Goal: Feedback & Contribution: Submit feedback/report problem

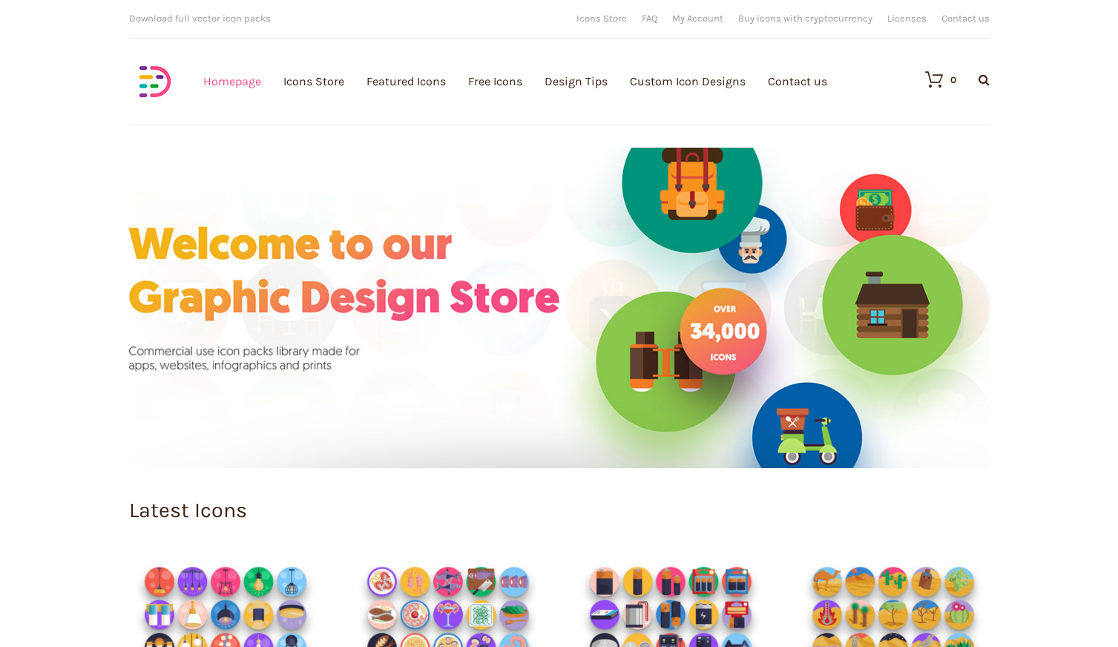
click at [206, 79] on link "Homepage" at bounding box center [232, 81] width 58 height 163
click at [699, 13] on link "My Account" at bounding box center [697, 18] width 51 height 10
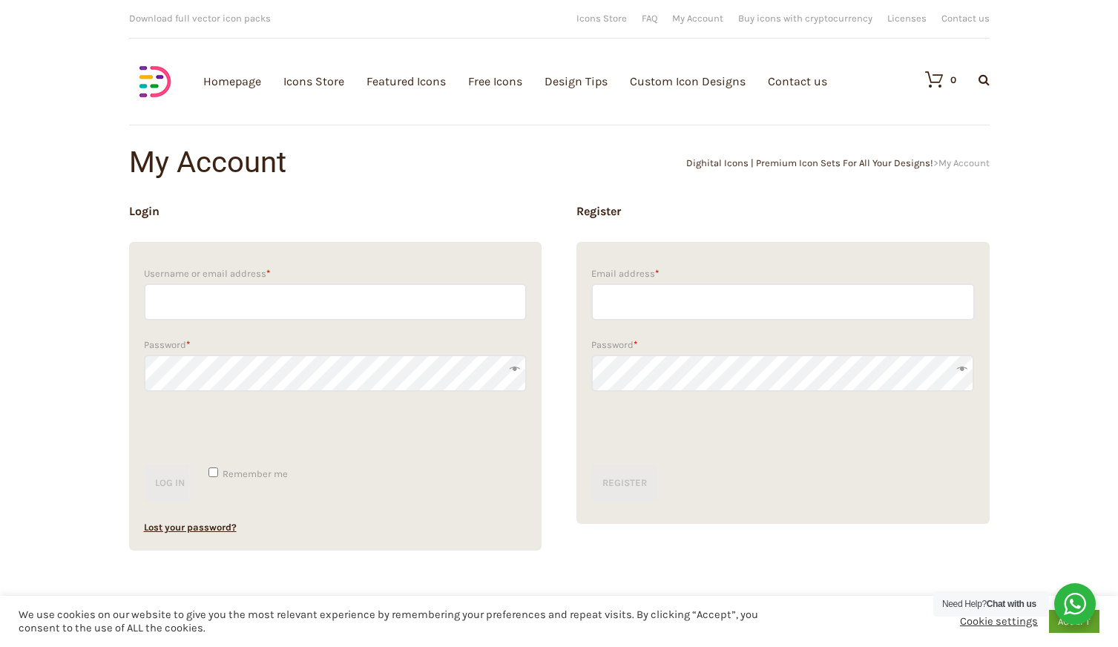
click at [250, 300] on input "Username or email address *" at bounding box center [336, 301] width 384 height 37
paste input "[EMAIL_ADDRESS][DOMAIN_NAME]"
type input "[EMAIL_ADDRESS][DOMAIN_NAME]"
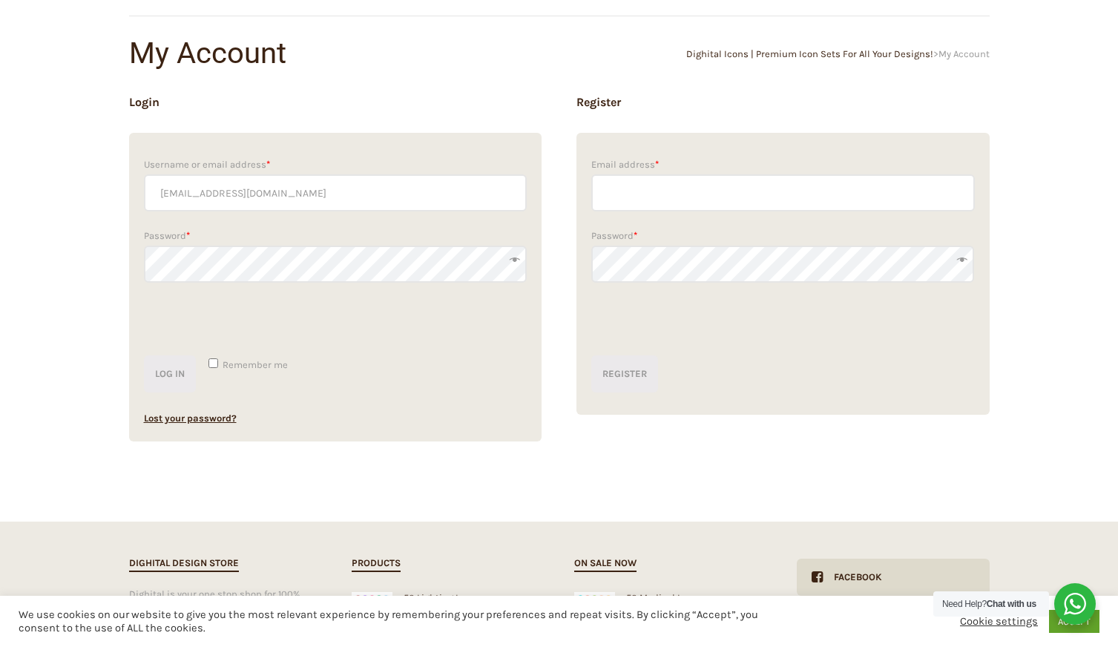
scroll to position [105, 0]
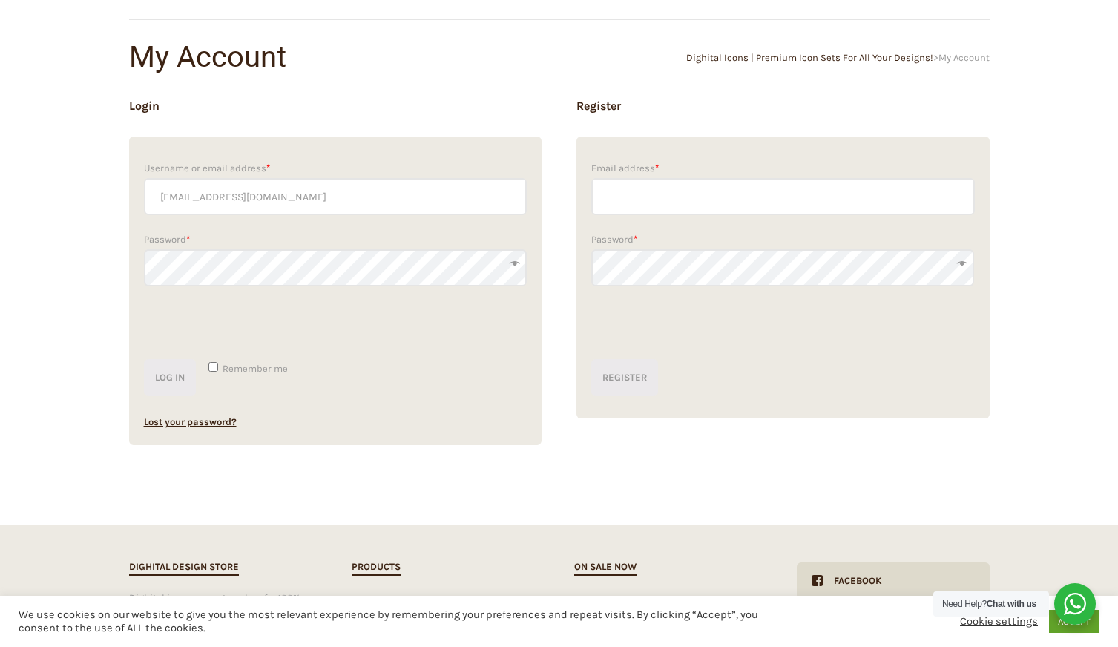
click at [144, 359] on button "Log in" at bounding box center [170, 377] width 52 height 37
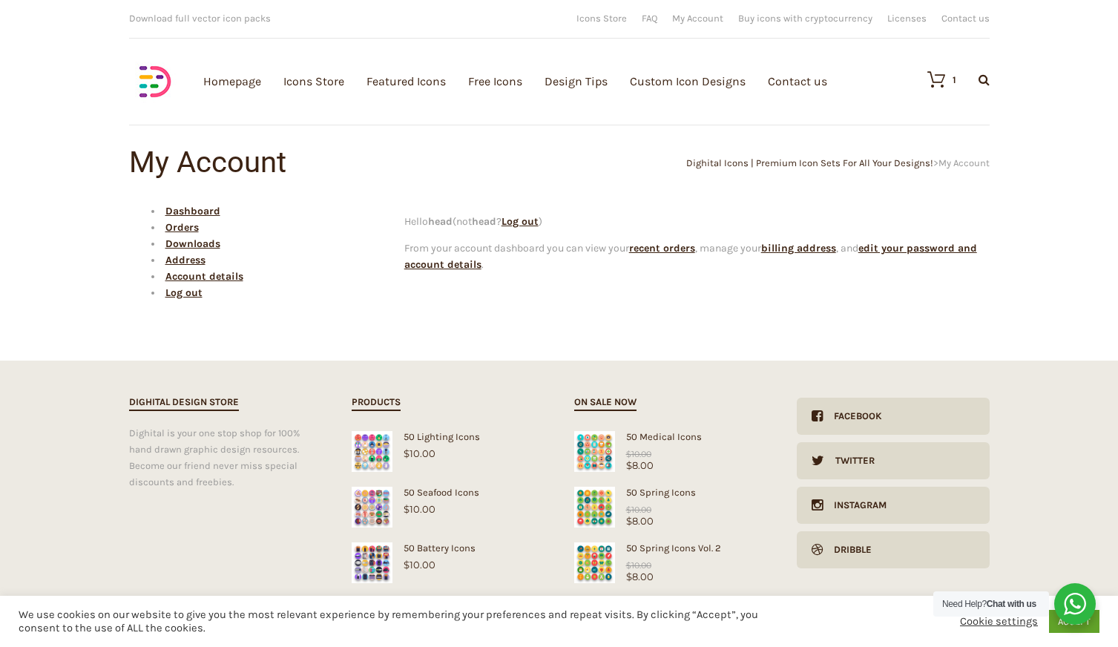
click at [220, 159] on h1 "My Account" at bounding box center [344, 163] width 430 height 30
click at [200, 276] on link "Account details" at bounding box center [204, 276] width 78 height 13
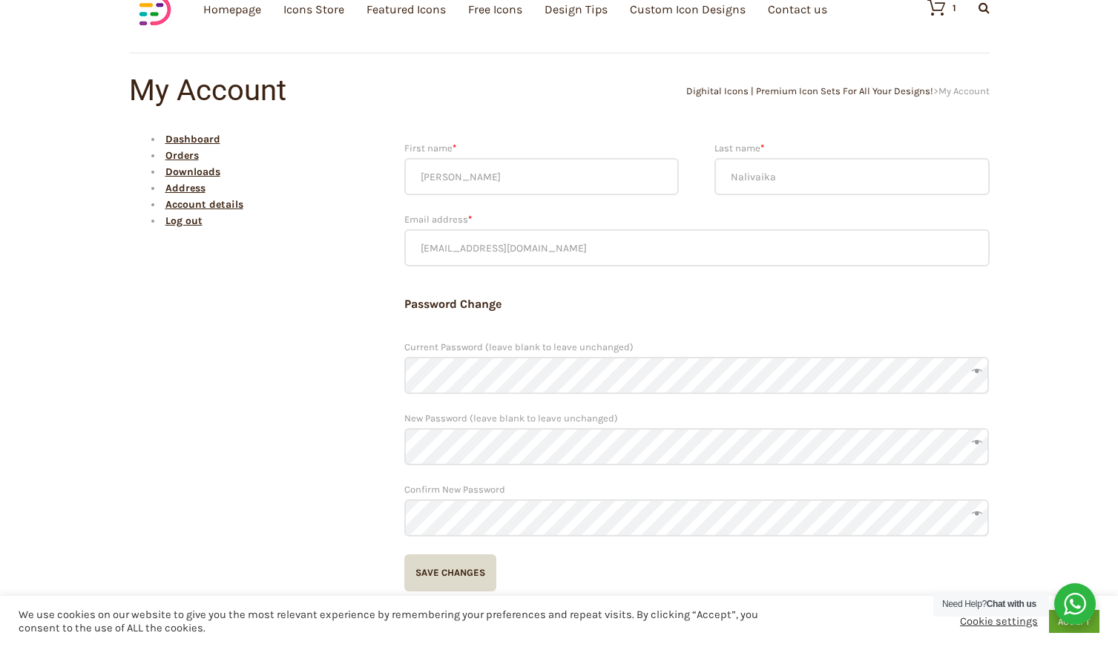
scroll to position [69, 0]
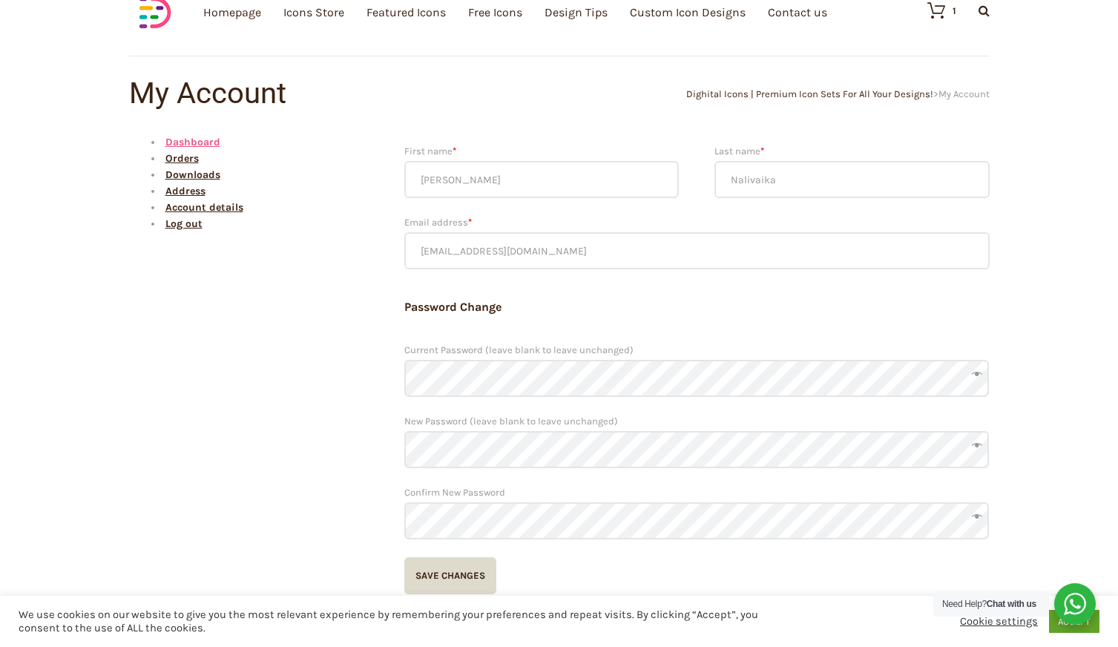
click at [189, 142] on link "Dashboard" at bounding box center [192, 142] width 55 height 13
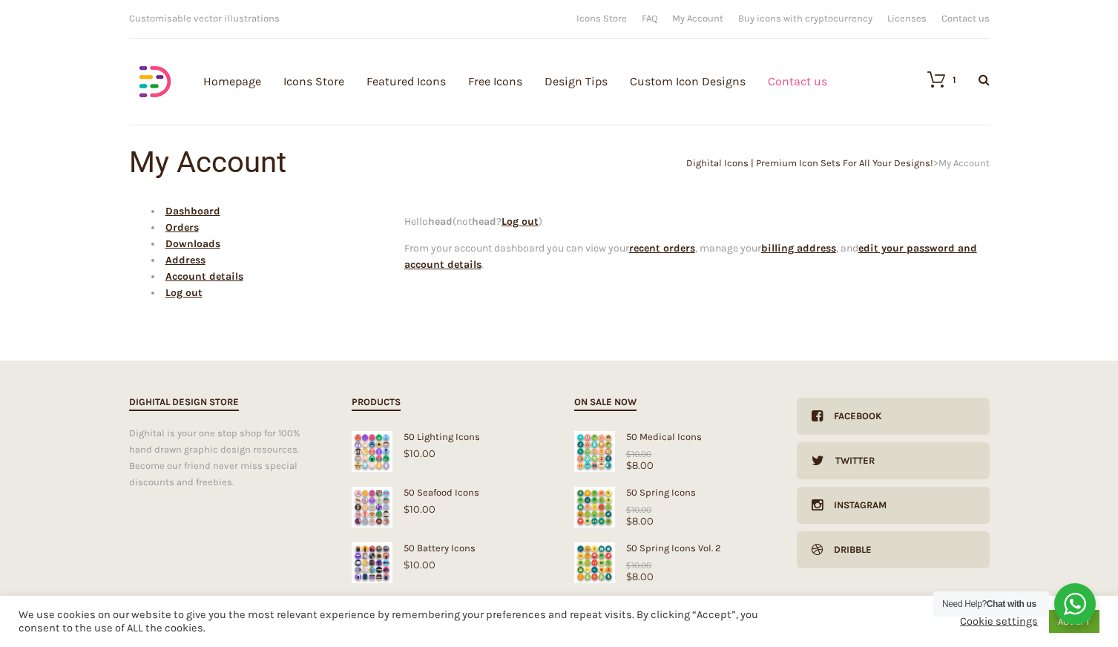
click at [806, 72] on link "Contact us" at bounding box center [797, 81] width 59 height 163
click at [200, 278] on link "Account details" at bounding box center [204, 276] width 78 height 13
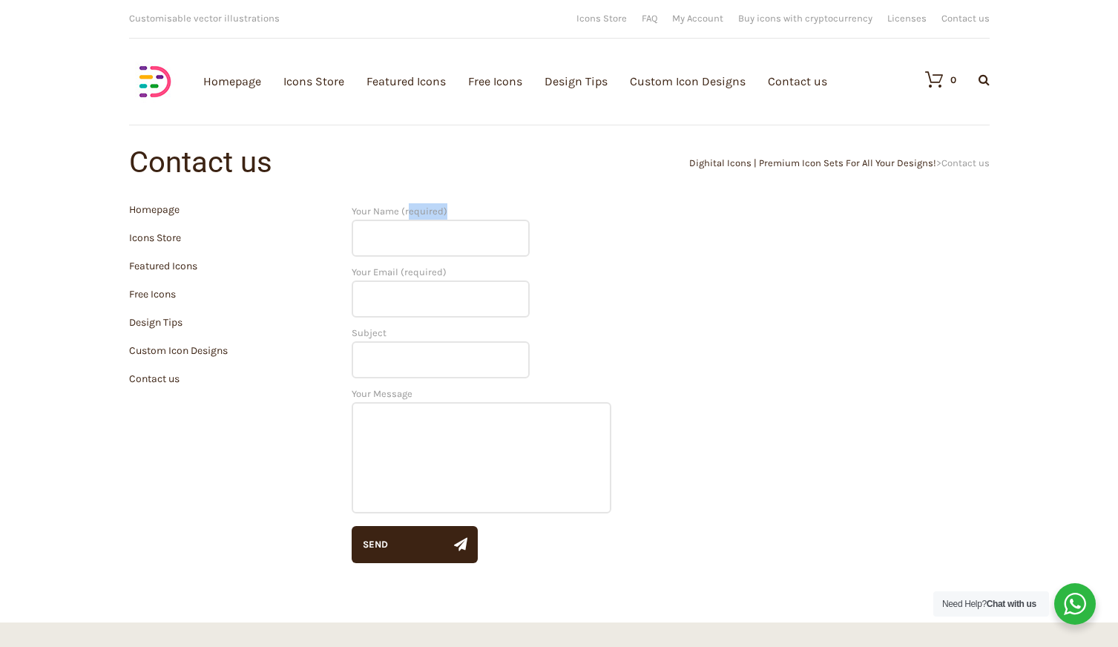
drag, startPoint x: 442, startPoint y: 212, endPoint x: 404, endPoint y: 214, distance: 37.2
click at [404, 214] on label "Your Name (required)" at bounding box center [441, 225] width 178 height 39
copy label "required"
click at [401, 242] on input "Your Name (required)" at bounding box center [441, 238] width 178 height 37
paste input "[PERSON_NAME]"
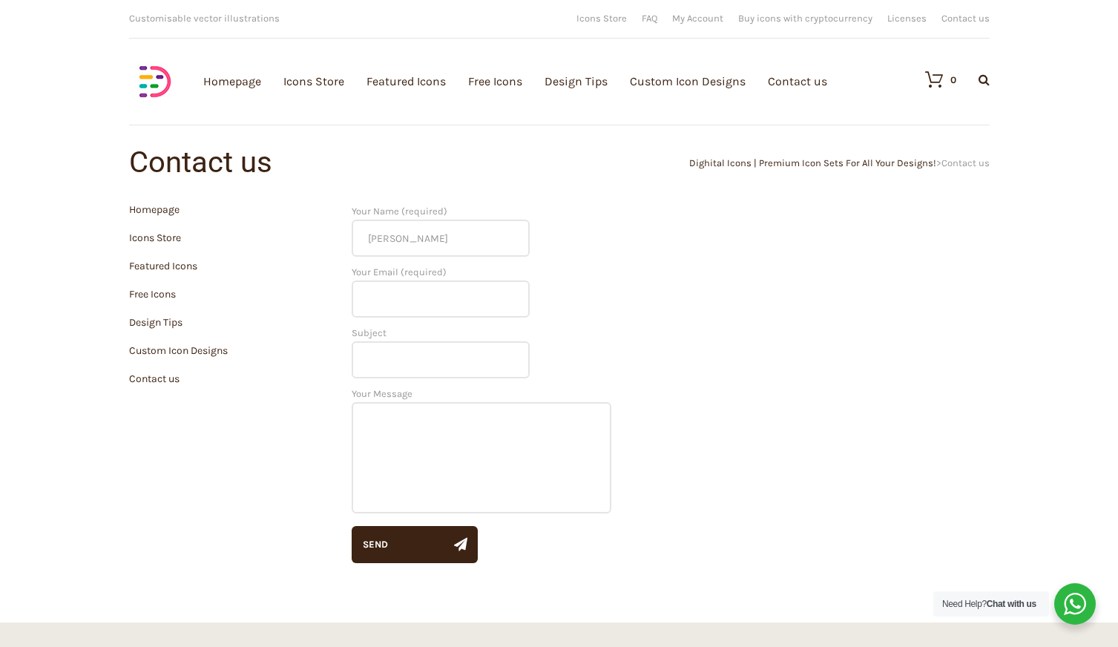
type input "[PERSON_NAME]"
click at [416, 307] on input "Your Email (required)" at bounding box center [441, 299] width 178 height 37
paste input "Nalivaika"
type input "Nalivaika"
click at [397, 369] on input "Subject" at bounding box center [441, 359] width 178 height 37
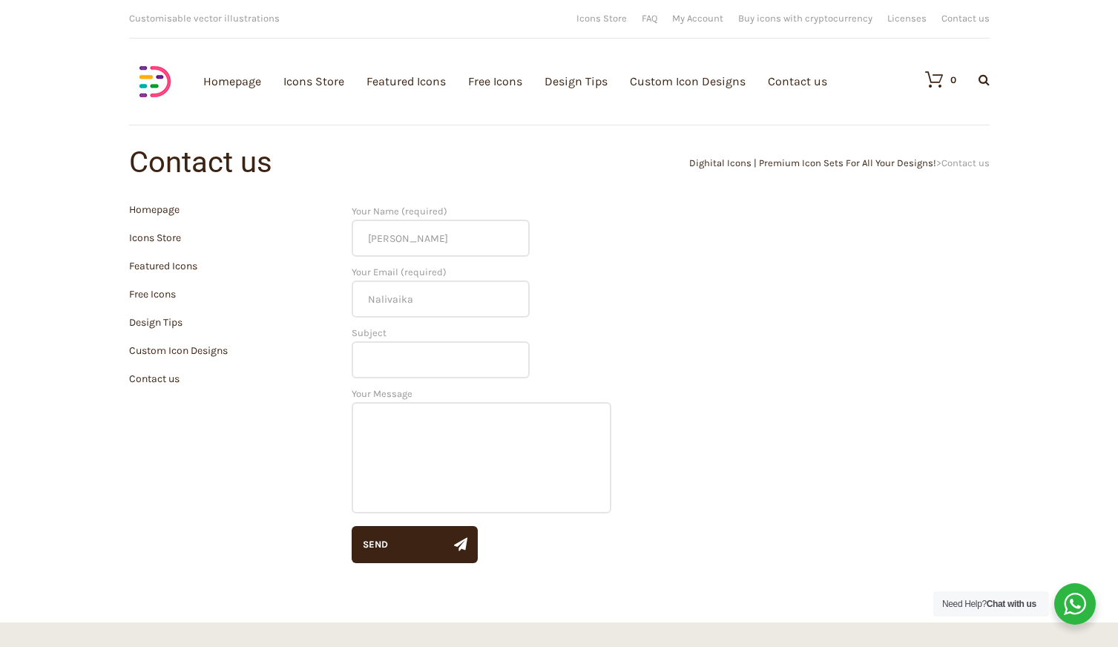
click at [404, 432] on textarea "Your Message" at bounding box center [482, 457] width 260 height 111
paste textarea "Good day! I kindly ask you to delete the account registered with the email ____…"
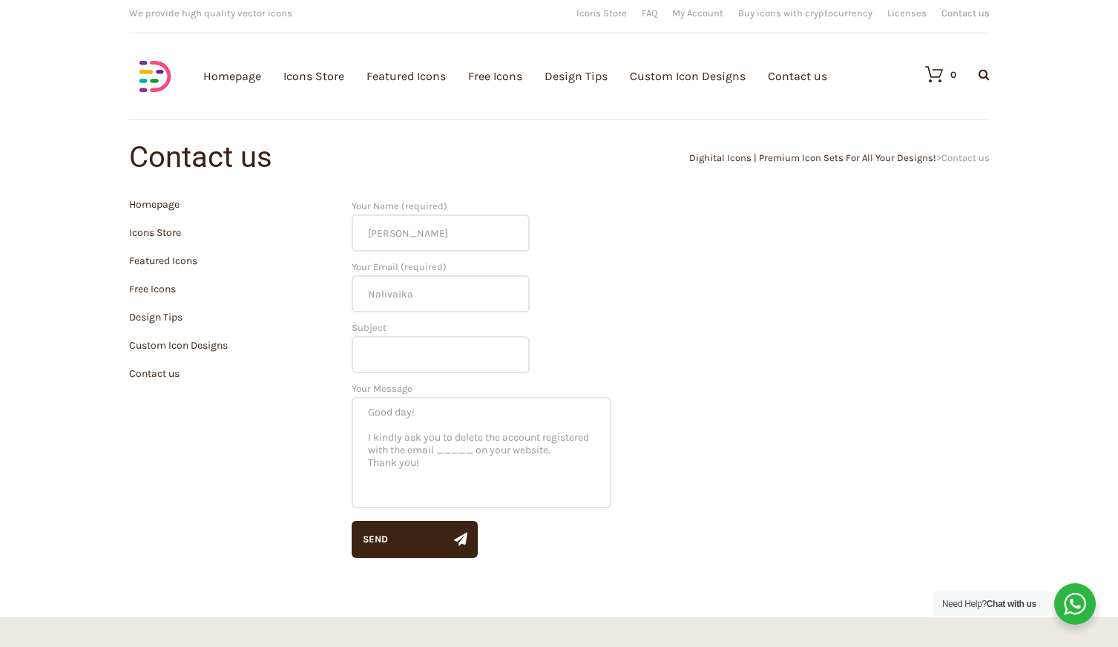
drag, startPoint x: 413, startPoint y: 408, endPoint x: 361, endPoint y: 409, distance: 51.2
click at [361, 409] on textarea "Good day! I kindly ask you to delete the account registered with the email ____…" at bounding box center [482, 452] width 260 height 111
drag, startPoint x: 439, startPoint y: 448, endPoint x: 476, endPoint y: 446, distance: 37.1
click at [476, 446] on textarea "Hi I kindly ask you to delete the account registered with the email _____ on yo…" at bounding box center [482, 452] width 260 height 111
paste textarea "[EMAIL_ADDRESS][DOMAIN_NAME]"
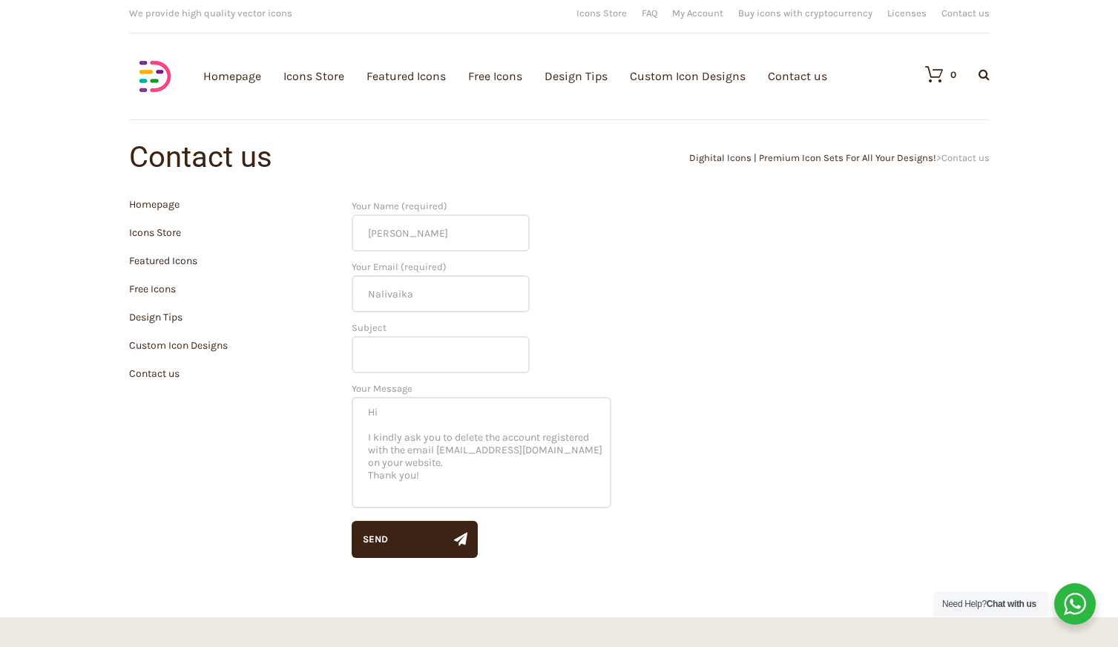
click at [410, 462] on textarea "Hi I kindly ask you to delete the account registered with the email head@fabros…" at bounding box center [482, 452] width 260 height 111
type textarea "Hi I kindly ask you to delete the account registered with the email [EMAIL_ADDR…"
click at [374, 343] on input "Subject" at bounding box center [441, 354] width 178 height 37
paste input "Account Deletion Request"
type input "Account Deletion Request"
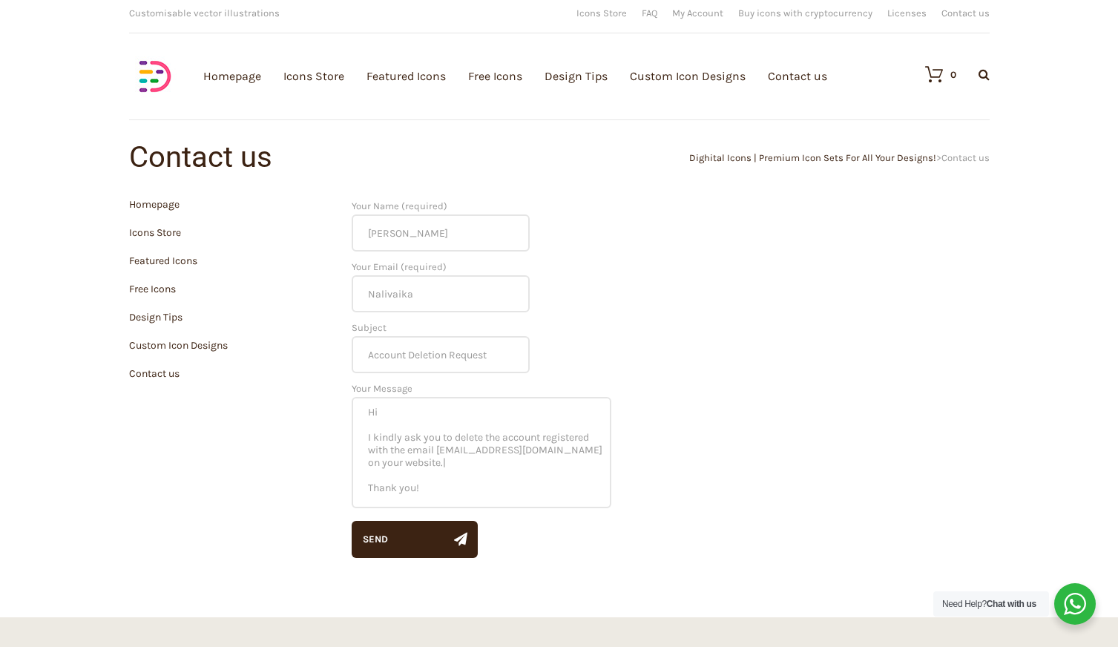
click at [402, 235] on input "[PERSON_NAME]" at bounding box center [441, 232] width 178 height 37
click at [424, 304] on input "Nalivaika" at bounding box center [441, 293] width 178 height 37
click at [372, 293] on input "Nalivaika" at bounding box center [441, 293] width 178 height 37
click at [372, 227] on input "Pavel" at bounding box center [441, 232] width 178 height 37
click at [368, 362] on input "Account Deletion Request" at bounding box center [441, 354] width 178 height 37
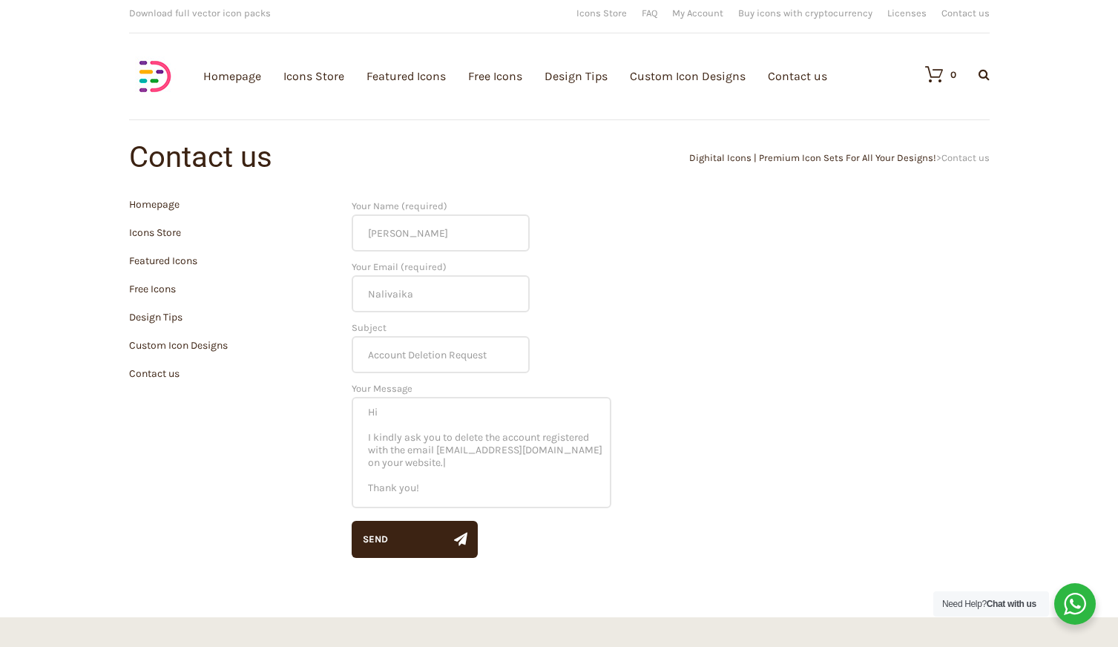
click at [368, 362] on input "Account Deletion Request" at bounding box center [441, 354] width 178 height 37
click at [370, 350] on input "Account Deletion Request" at bounding box center [441, 354] width 178 height 37
click at [397, 426] on textarea "Hi I kindly ask you to delete the account registered with the email head@fabros…" at bounding box center [482, 452] width 260 height 111
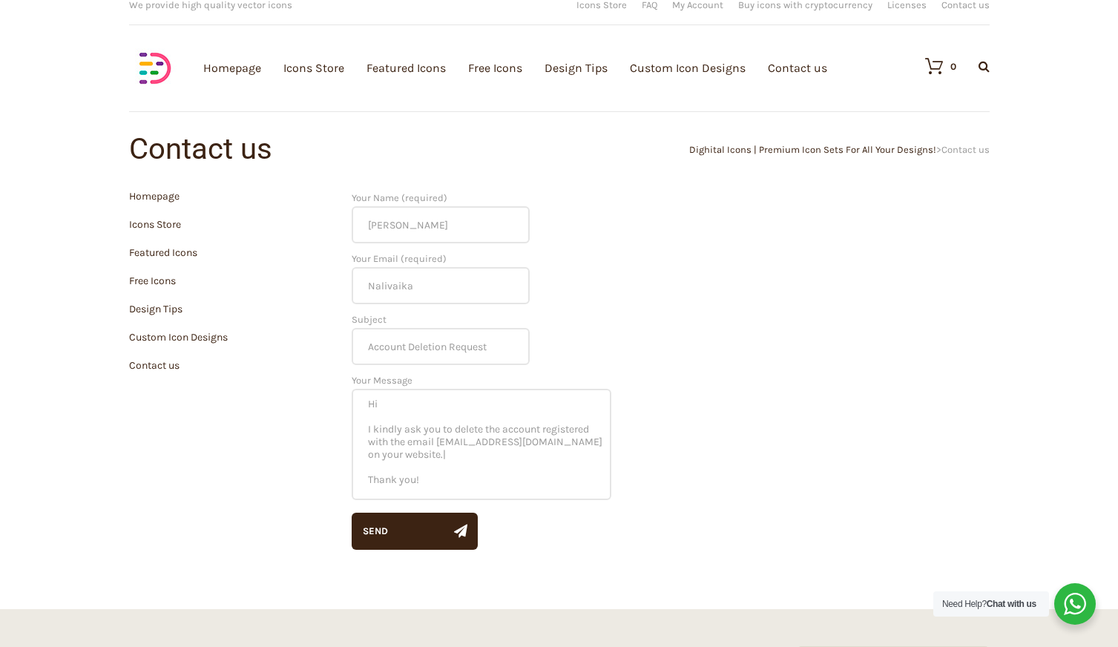
scroll to position [15, 0]
click at [381, 541] on div "Send" at bounding box center [375, 529] width 25 height 37
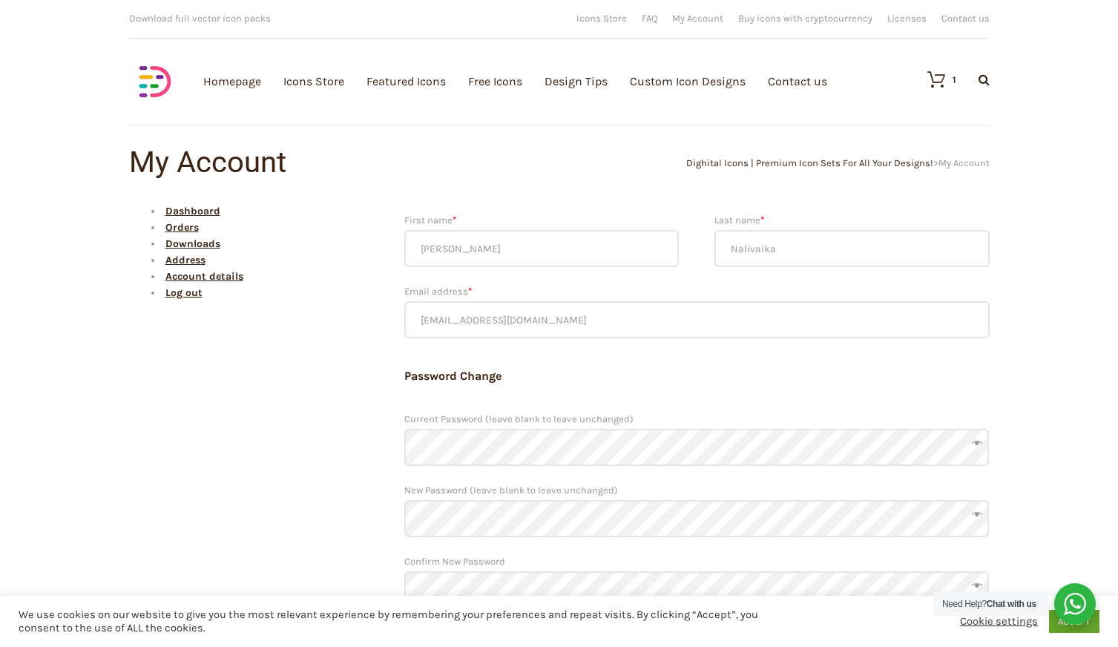
click at [471, 258] on input "[PERSON_NAME]" at bounding box center [541, 248] width 275 height 37
click at [523, 258] on input "[PERSON_NAME]" at bounding box center [541, 248] width 275 height 37
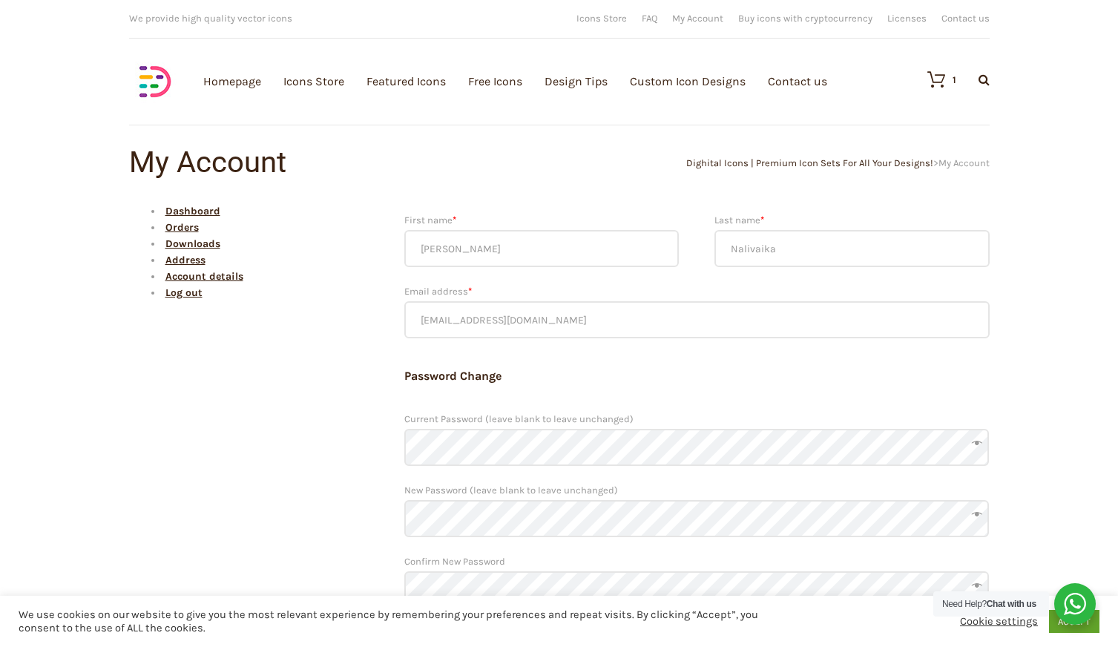
click at [770, 243] on input "Nalivaika" at bounding box center [852, 248] width 275 height 37
drag, startPoint x: 541, startPoint y: 315, endPoint x: 376, endPoint y: 312, distance: 164.8
click at [376, 312] on div "Dashboard Orders Downloads Address Account details Log out First name * Pavel L…" at bounding box center [559, 433] width 861 height 460
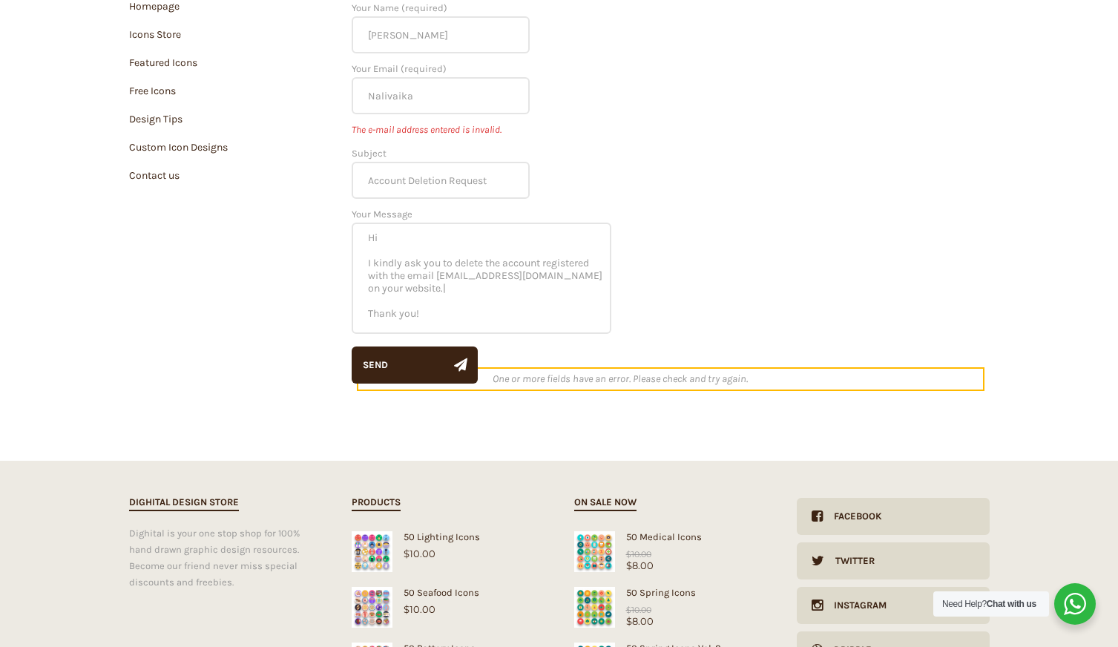
click at [629, 376] on div "One or more fields have an error. Please check and try again." at bounding box center [671, 379] width 628 height 24
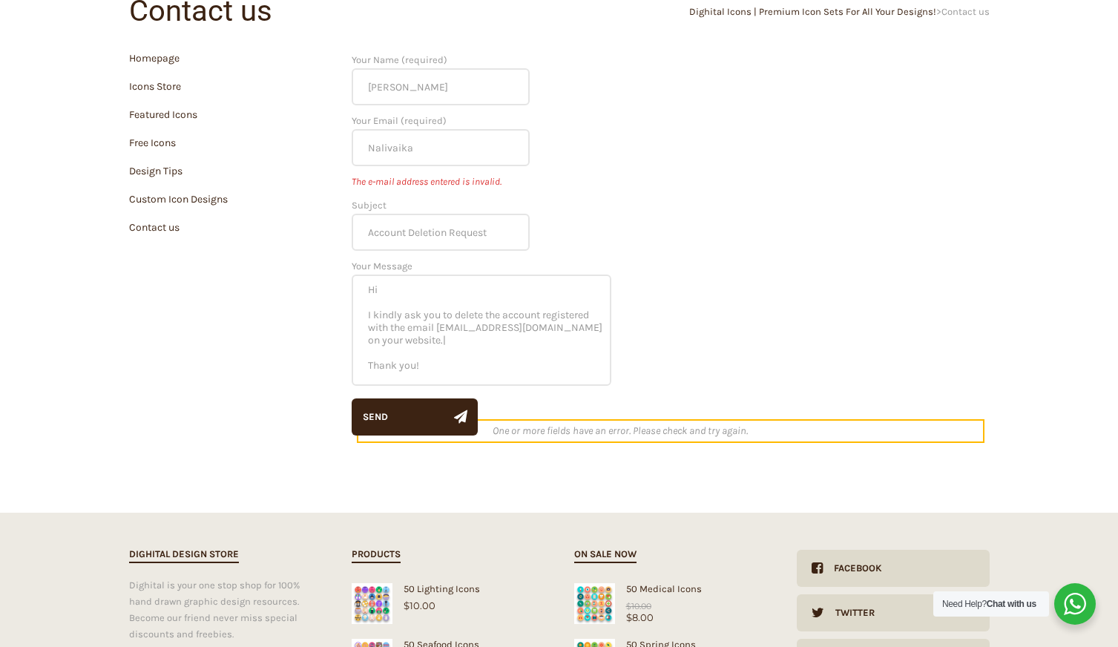
scroll to position [145, 0]
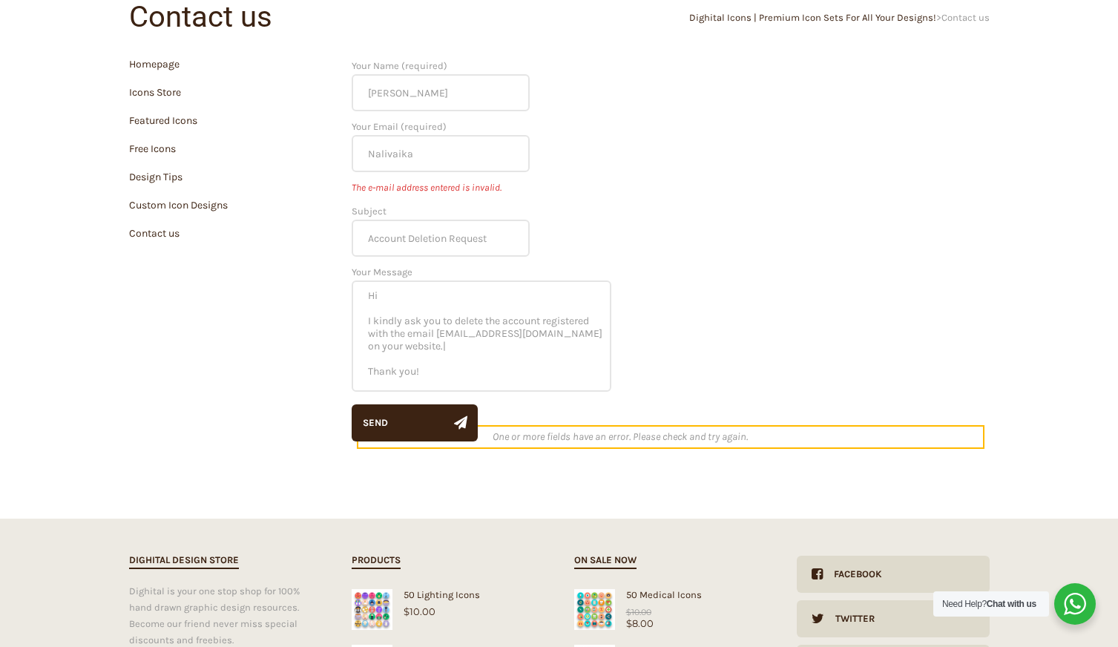
click at [448, 156] on input "Nalivaika" at bounding box center [441, 153] width 178 height 37
paste input "Account Deletion Request"
drag, startPoint x: 440, startPoint y: 332, endPoint x: 552, endPoint y: 332, distance: 112.1
click at [552, 332] on textarea "Hi I kindly ask you to delete the account registered with the email head@fabros…" at bounding box center [482, 336] width 260 height 111
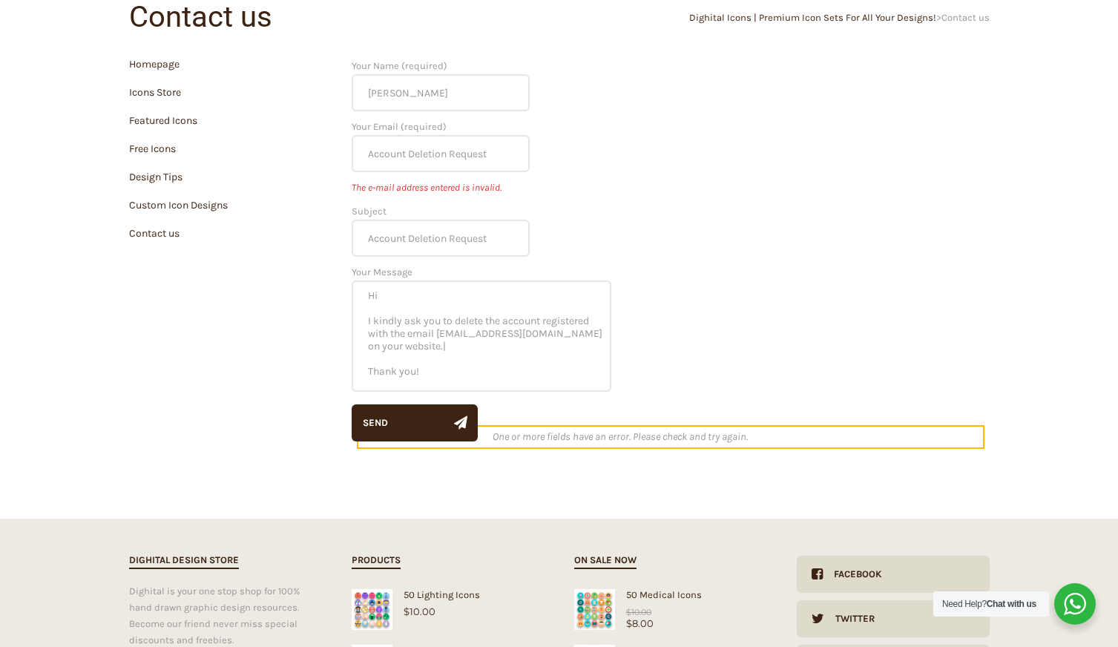
click at [475, 149] on input "Account Deletion Request" at bounding box center [441, 153] width 178 height 37
paste input "head@fabros-team.com"
type input "head@fabros-team.com"
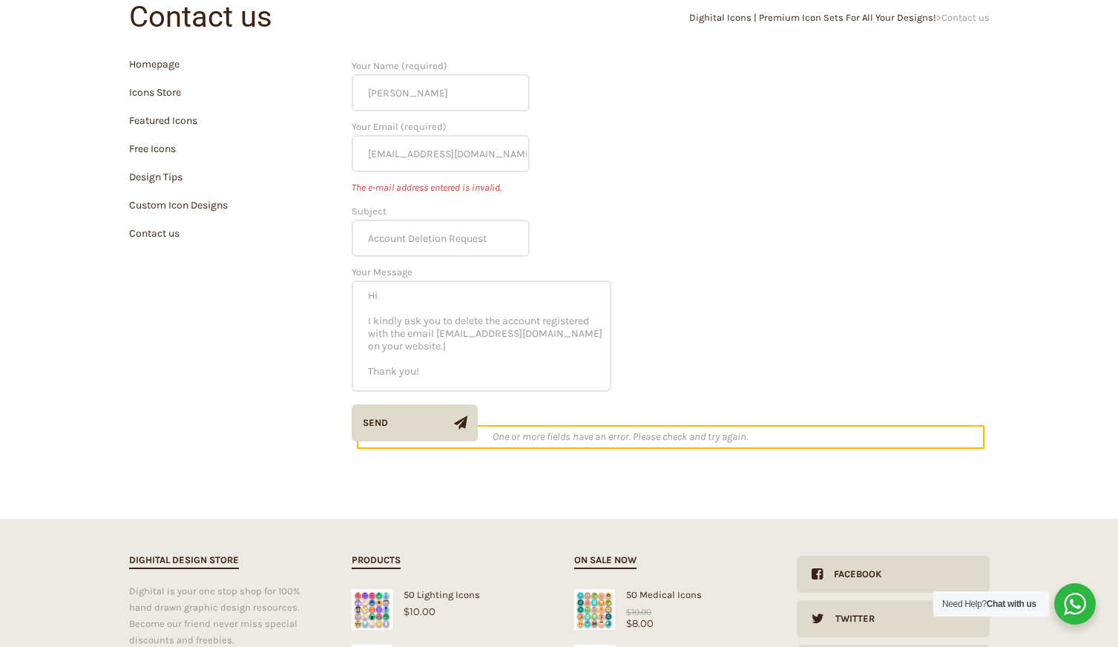
click at [378, 432] on div "Send" at bounding box center [375, 422] width 25 height 37
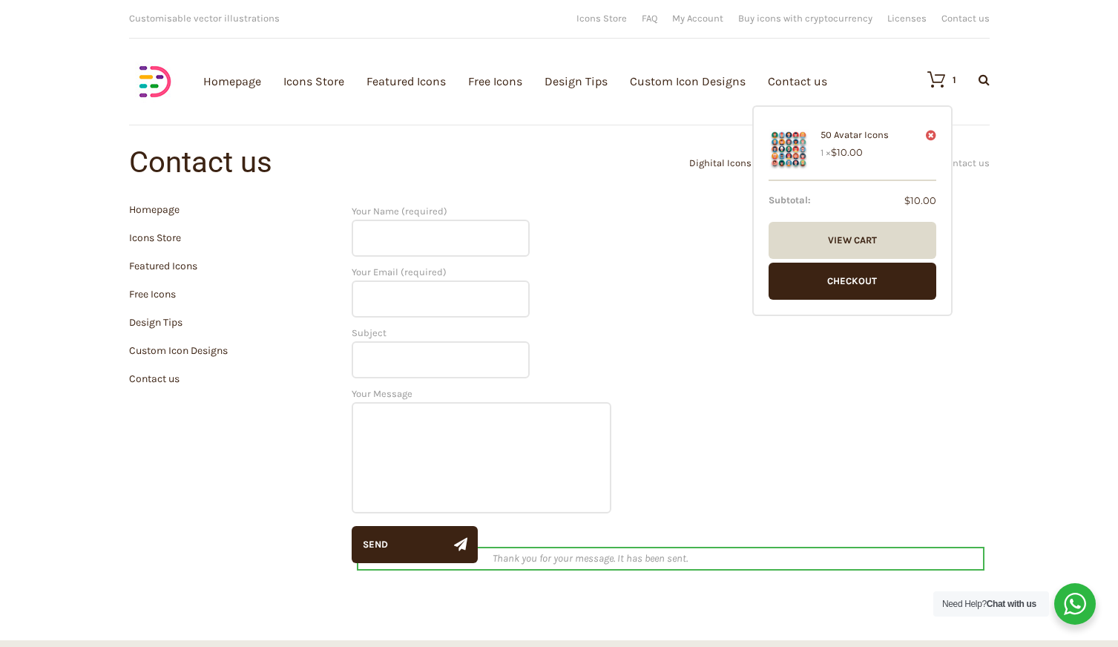
click at [931, 134] on icon at bounding box center [931, 135] width 10 height 12
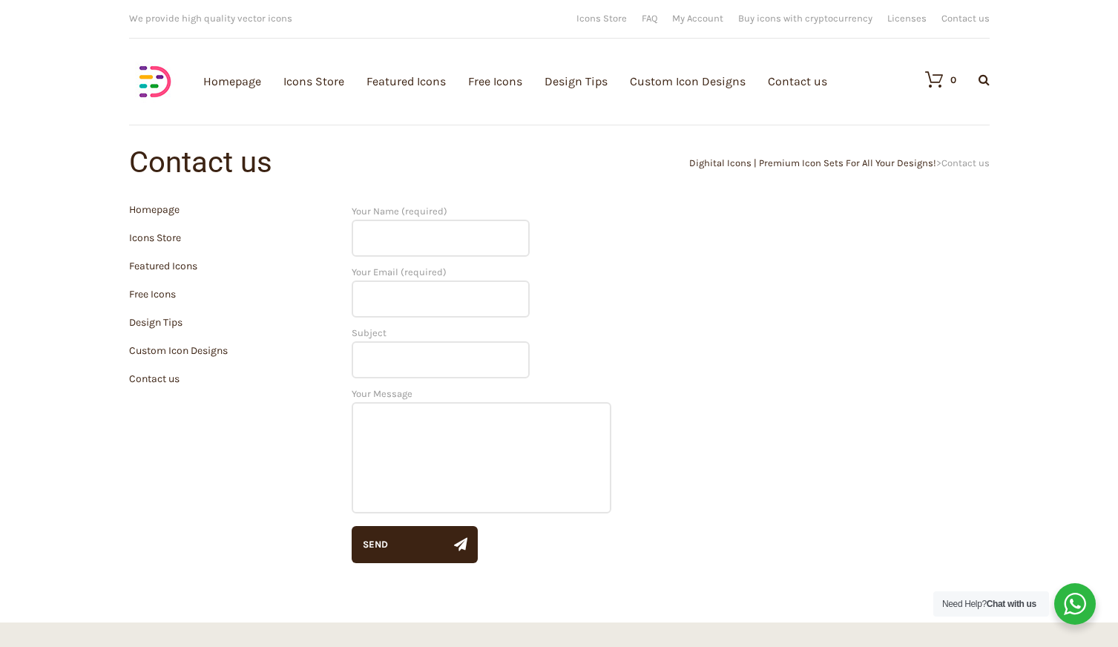
click at [710, 11] on div "Icons Store FAQ My Account Buy icons with cryptocurrency Licenses Contact us" at bounding box center [783, 18] width 413 height 23
click at [711, 22] on link "My Account" at bounding box center [697, 18] width 51 height 10
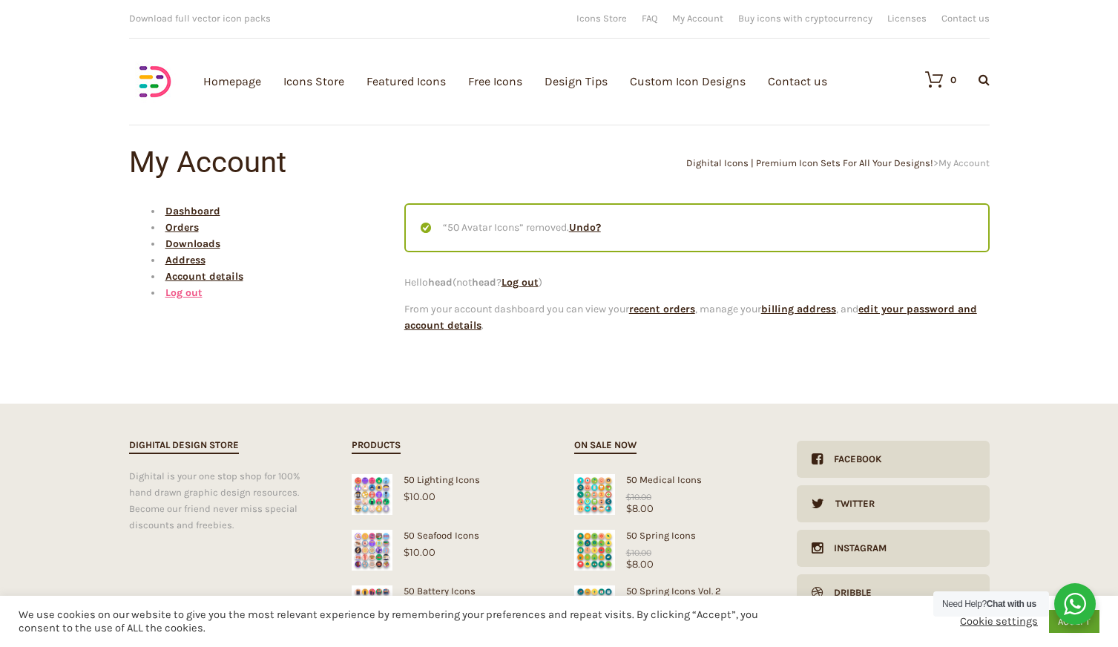
click at [182, 292] on link "Log out" at bounding box center [183, 292] width 37 height 13
